Goal: Navigation & Orientation: Find specific page/section

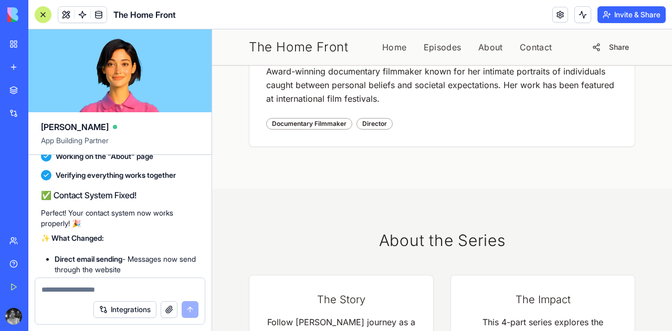
scroll to position [12893, 0]
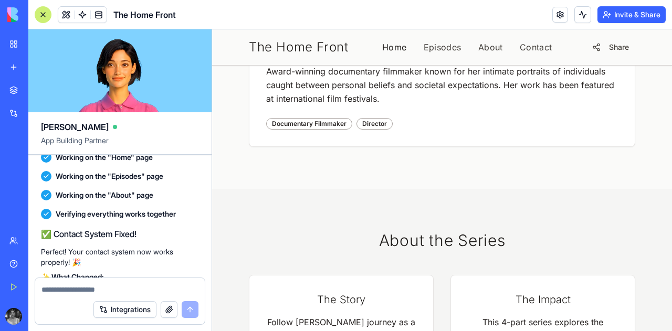
click at [384, 46] on link "Home" at bounding box center [394, 47] width 25 height 13
click at [44, 17] on div at bounding box center [43, 14] width 17 height 17
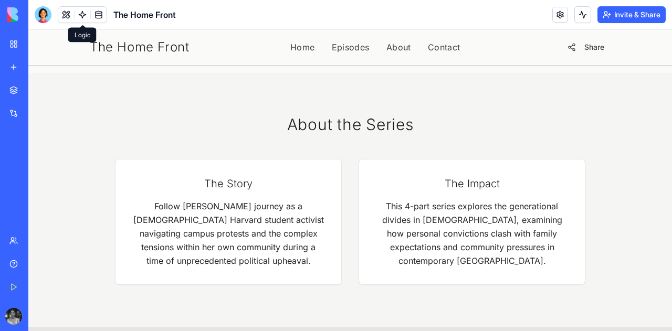
click at [83, 15] on link at bounding box center [83, 15] width 16 height 16
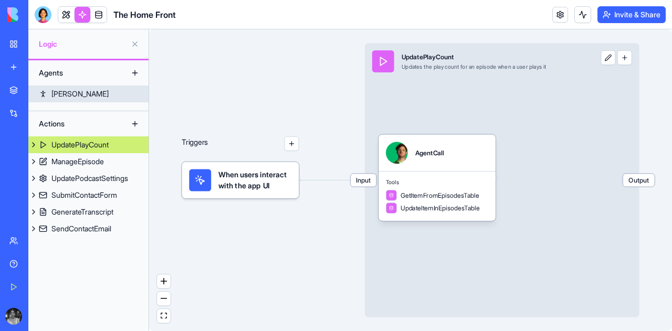
click at [45, 95] on link "[PERSON_NAME]" at bounding box center [88, 94] width 120 height 17
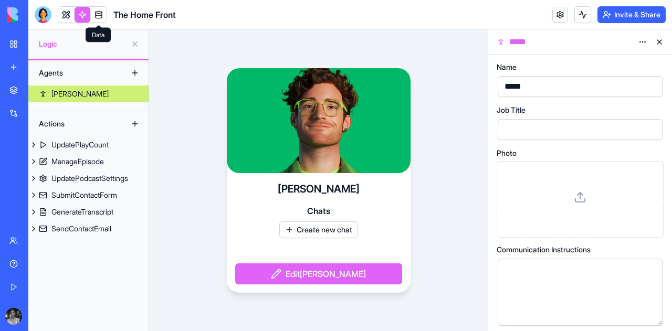
click at [100, 20] on link at bounding box center [99, 15] width 16 height 16
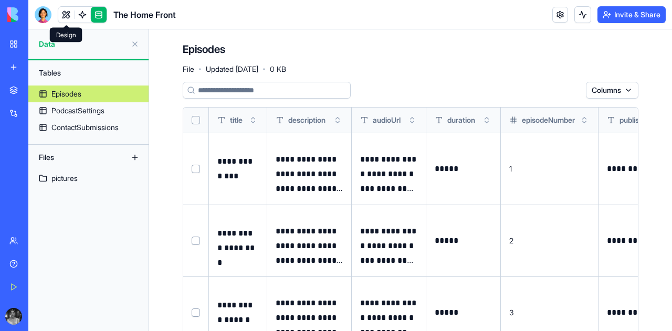
click at [63, 15] on link at bounding box center [66, 15] width 16 height 16
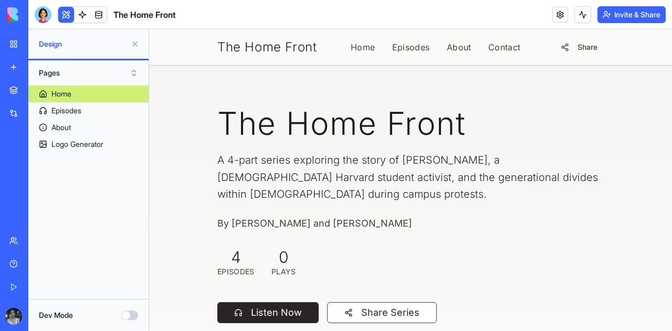
click at [34, 171] on link "בלוג סטודנטים - גרסה משודרגת" at bounding box center [24, 163] width 42 height 21
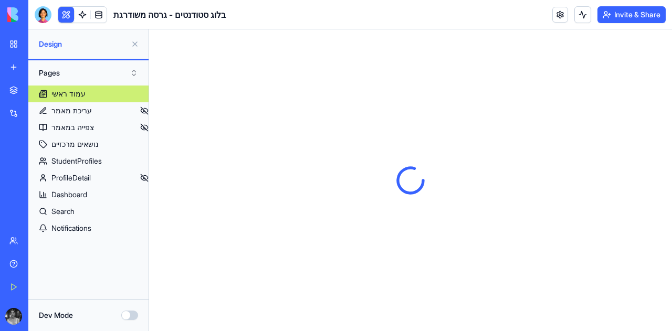
click at [79, 97] on link "עמוד ראשי" at bounding box center [88, 94] width 120 height 17
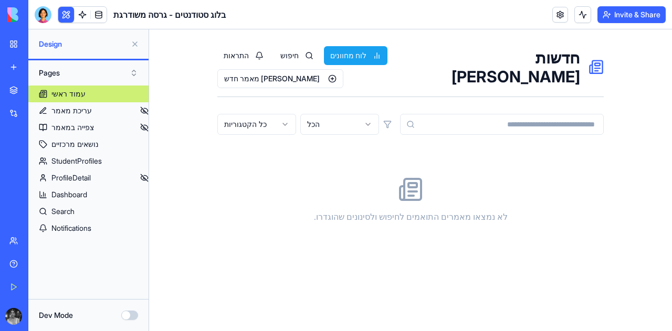
click at [387, 51] on button "לוח מחוונים" at bounding box center [356, 55] width 64 height 19
